Goal: Use online tool/utility: Utilize a website feature to perform a specific function

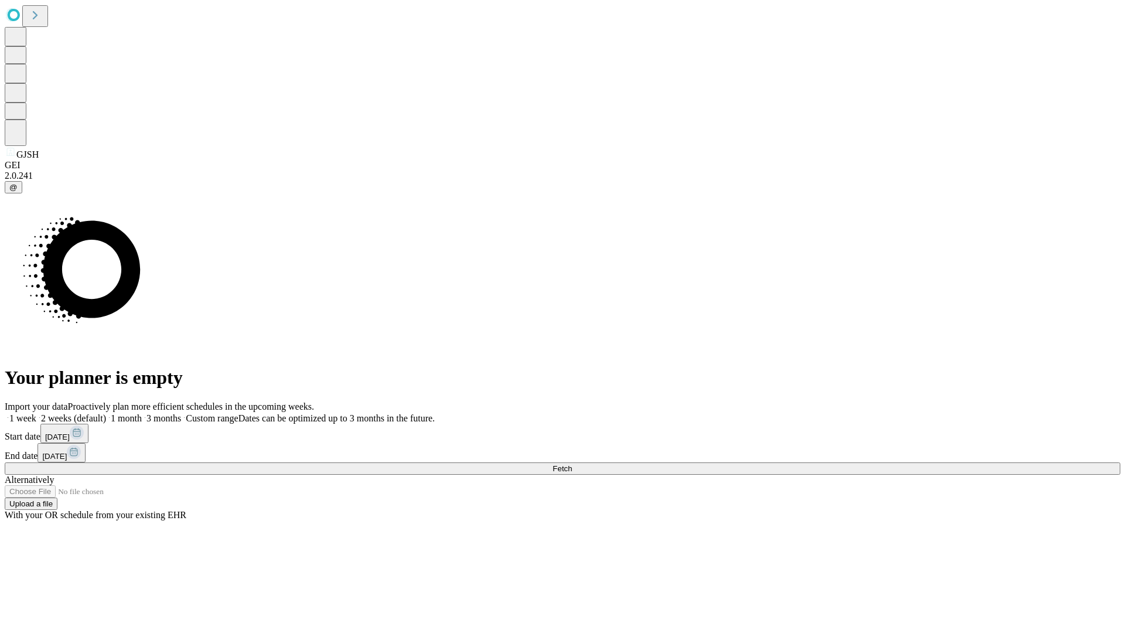
click at [572, 464] on span "Fetch" at bounding box center [561, 468] width 19 height 9
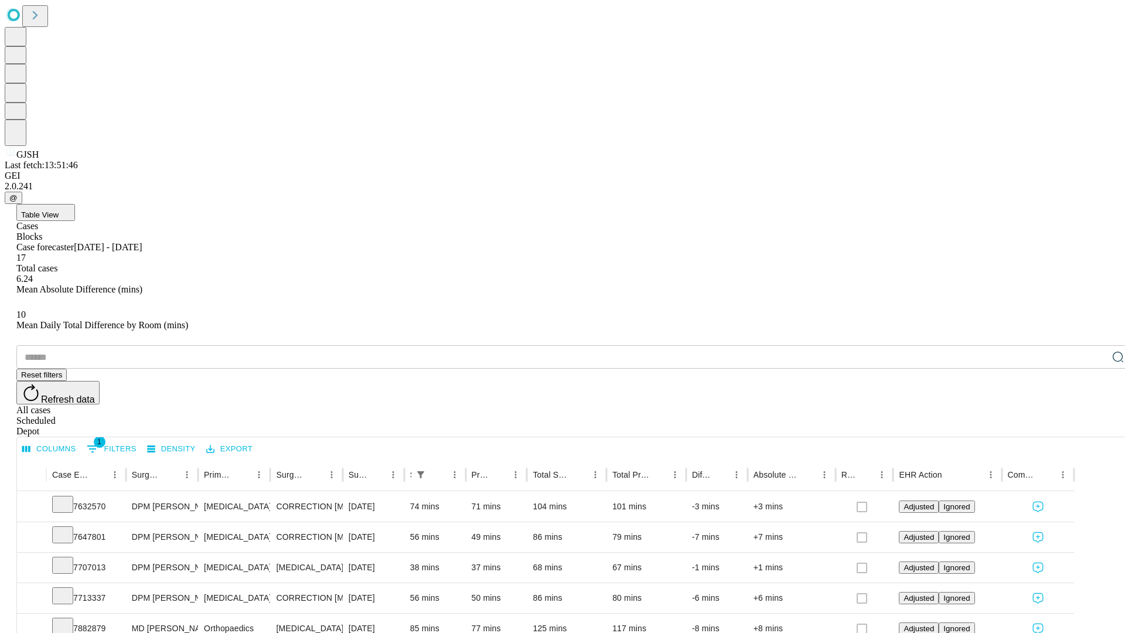
click at [59, 210] on span "Table View" at bounding box center [39, 214] width 37 height 9
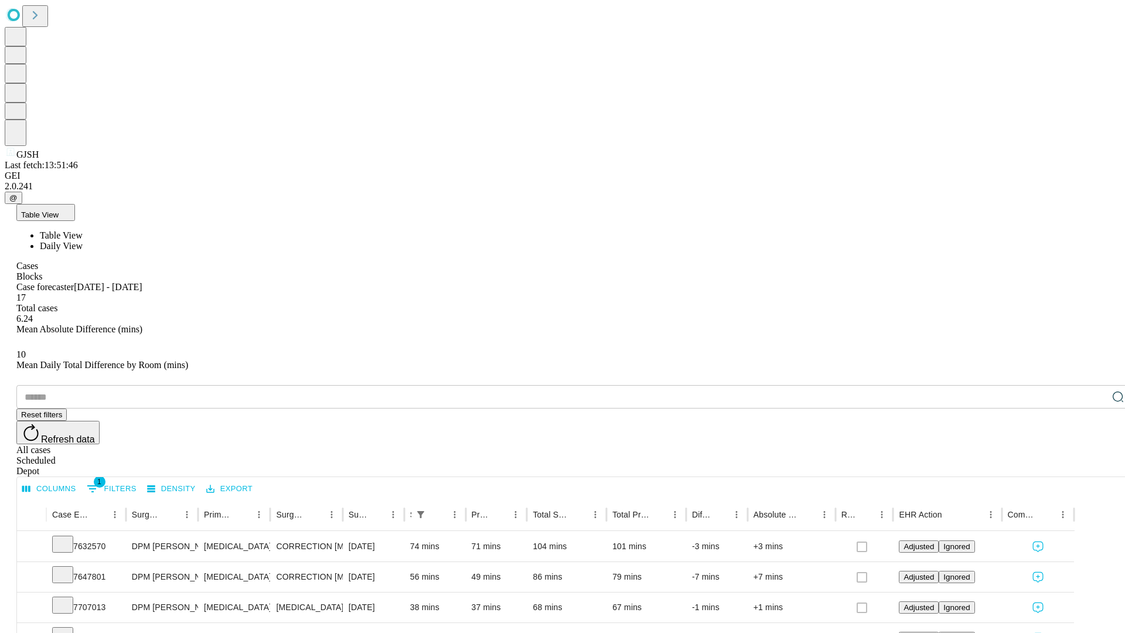
click at [83, 241] on span "Daily View" at bounding box center [61, 246] width 43 height 10
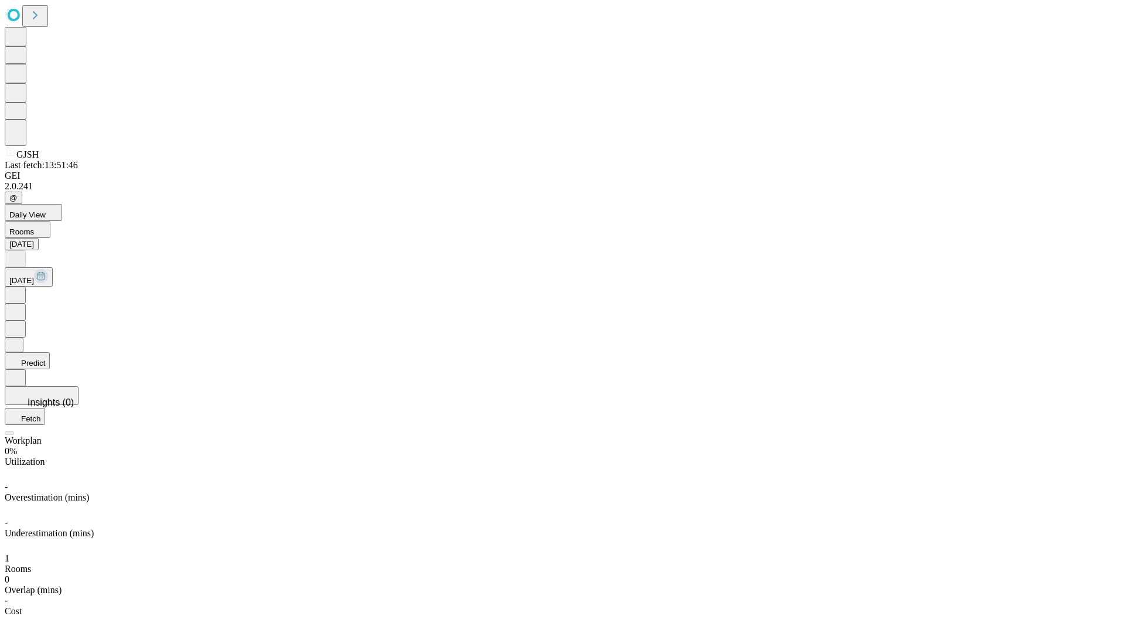
click at [50, 352] on button "Predict" at bounding box center [27, 360] width 45 height 17
